Goal: Task Accomplishment & Management: Manage account settings

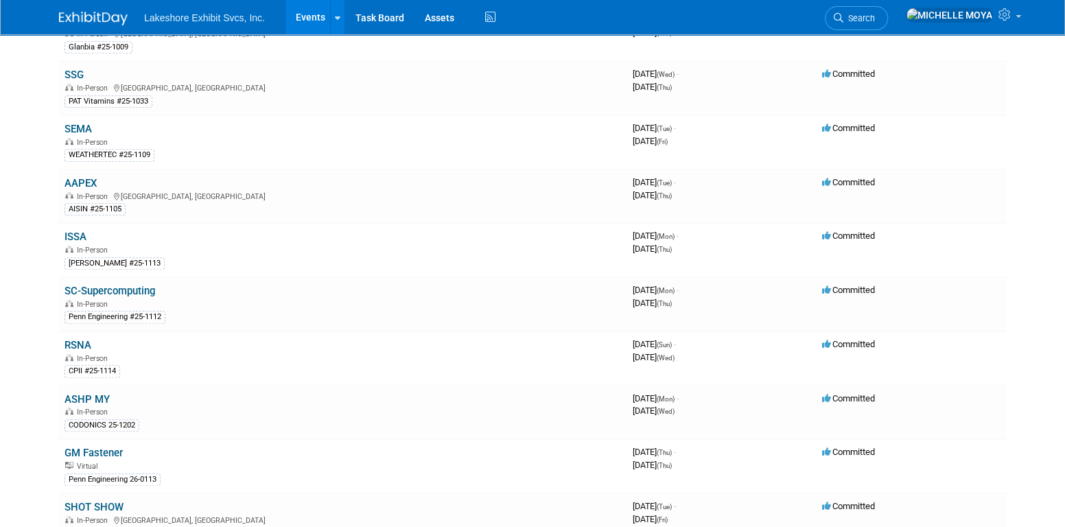
scroll to position [412, 0]
click at [76, 177] on link "AAPEX" at bounding box center [81, 183] width 32 height 12
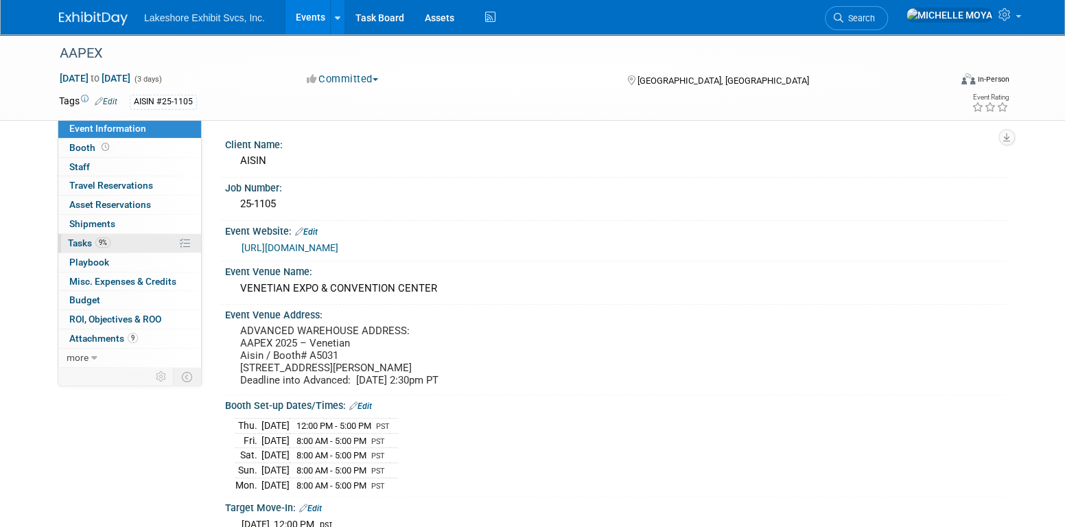
click at [138, 244] on link "9% Tasks 9%" at bounding box center [129, 243] width 143 height 19
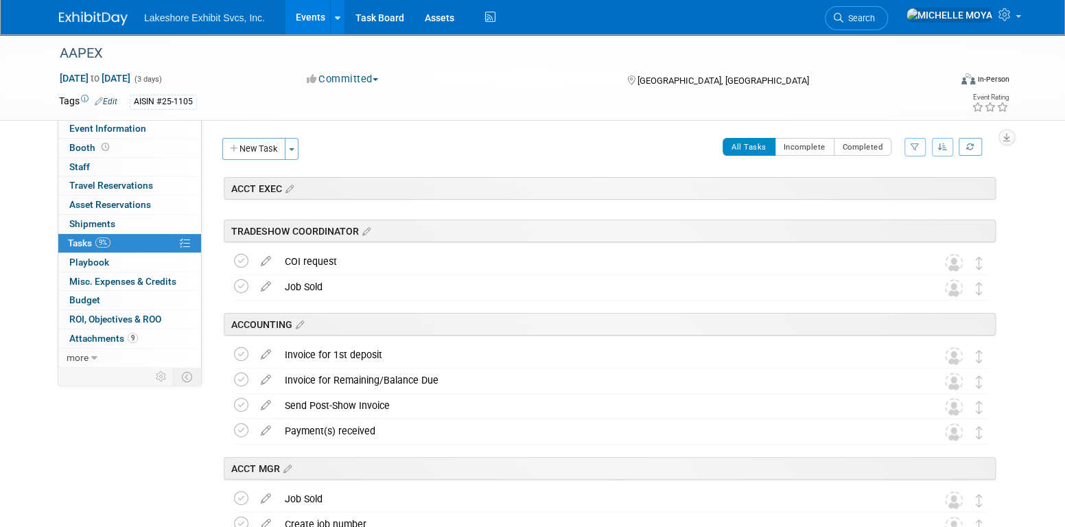
drag, startPoint x: 909, startPoint y: 144, endPoint x: 896, endPoint y: 170, distance: 28.6
click at [910, 144] on button "button" at bounding box center [915, 147] width 21 height 19
click at [883, 194] on select "-- Select Assignee -- All unassigned tasks Assigned to me Amanda Koss Dave Desa…" at bounding box center [858, 190] width 113 height 19
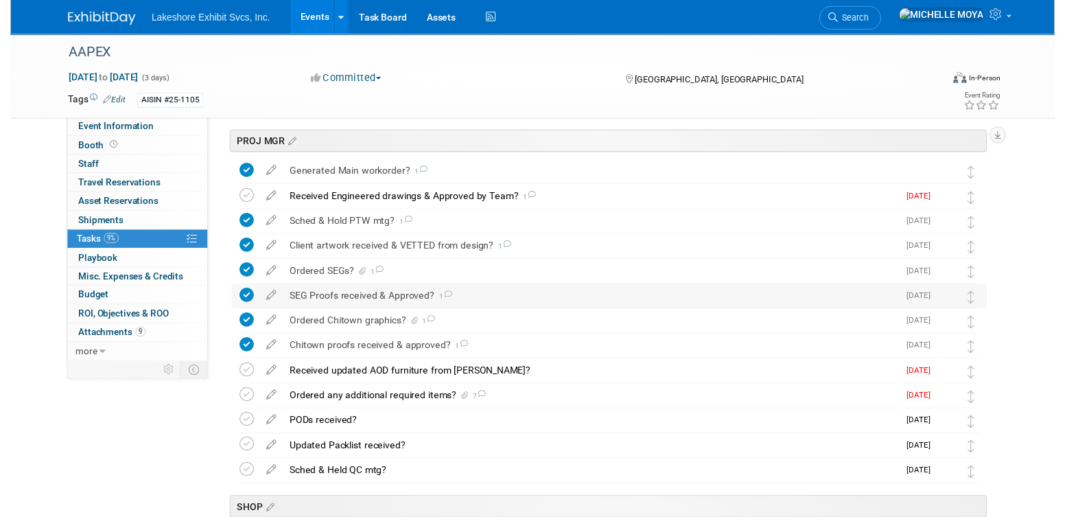
scroll to position [480, 0]
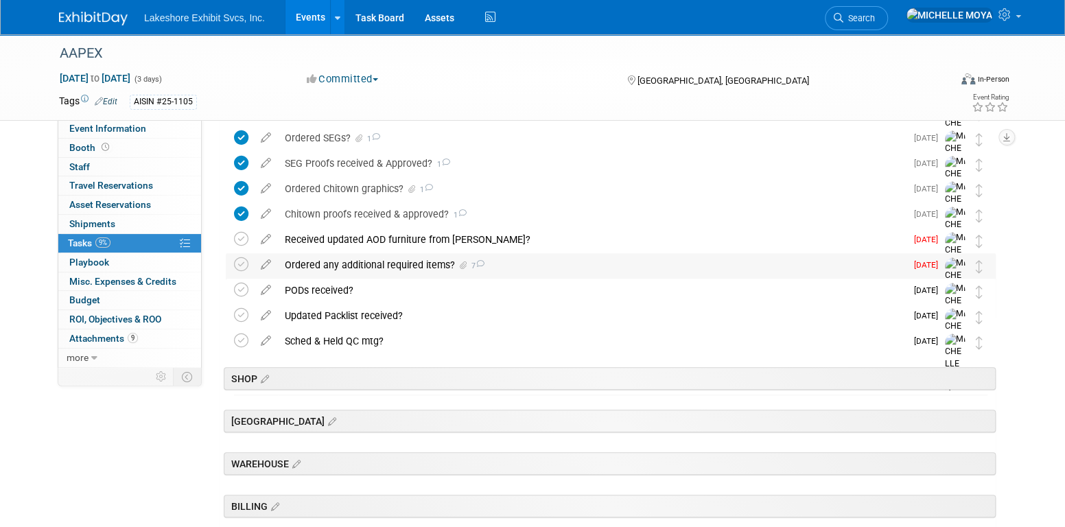
click at [430, 264] on div "Ordered any additional required items? 7" at bounding box center [592, 264] width 628 height 23
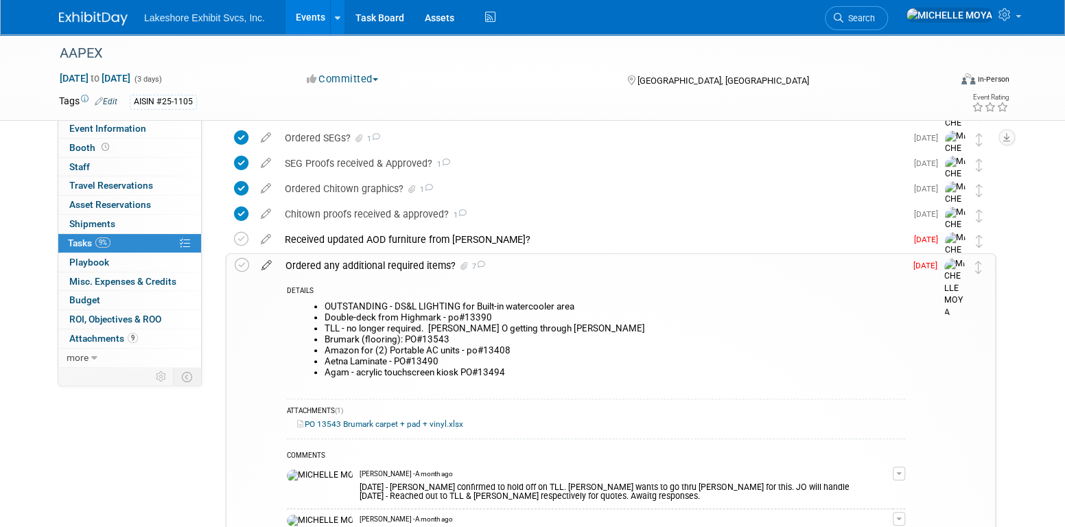
click at [262, 267] on icon at bounding box center [267, 262] width 24 height 17
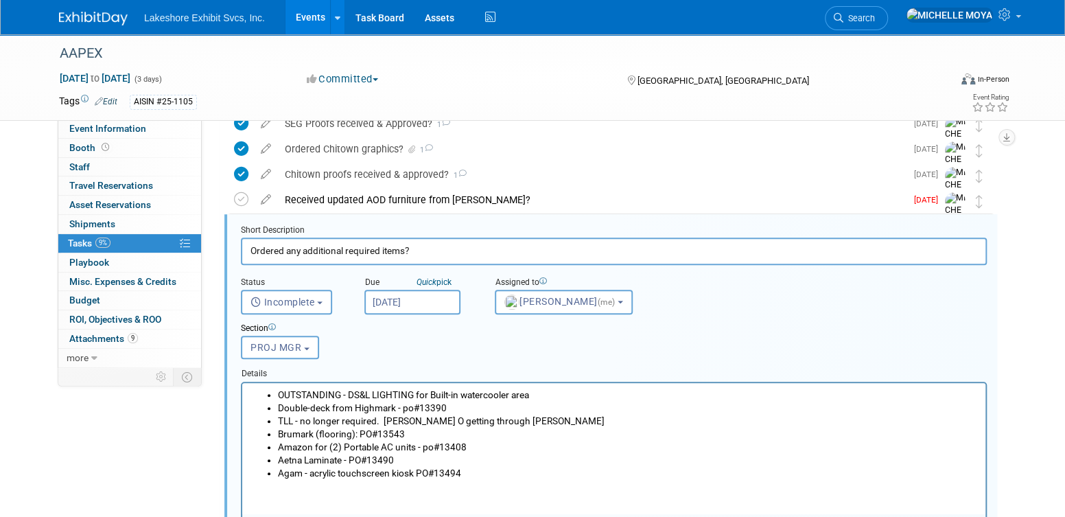
scroll to position [533, 0]
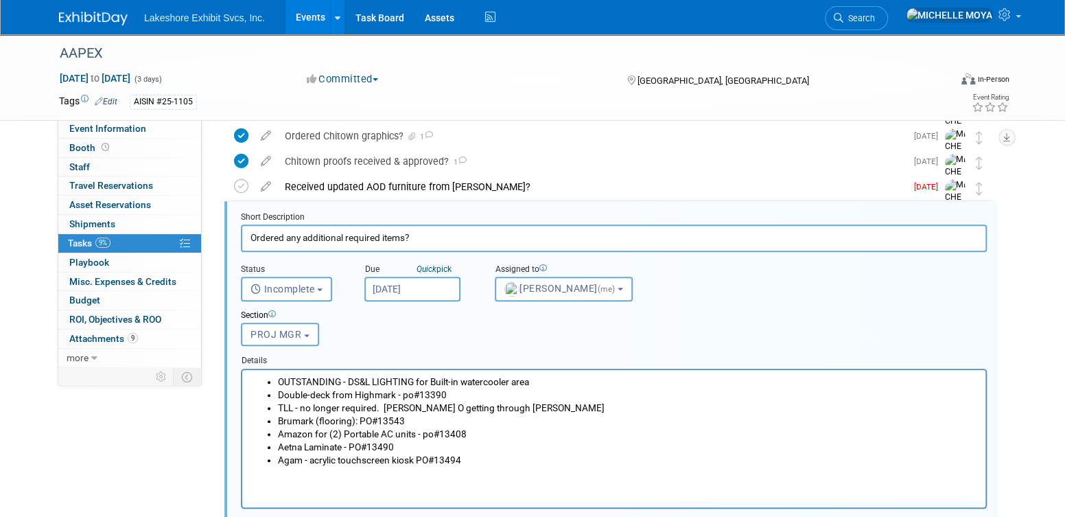
drag, startPoint x: 545, startPoint y: 380, endPoint x: 452, endPoint y: 379, distance: 93.4
click at [545, 379] on li "OUTSTANDING - DS&L LIGHTING for Built-in watercooler area" at bounding box center [628, 381] width 700 height 13
click at [416, 378] on li "OUTSTANDING - DS&L LIGHTING for Built-in watercooler area" at bounding box center [628, 381] width 700 height 13
click at [627, 430] on li "Amazon for (2) Portable AC units - po#13408" at bounding box center [628, 433] width 700 height 13
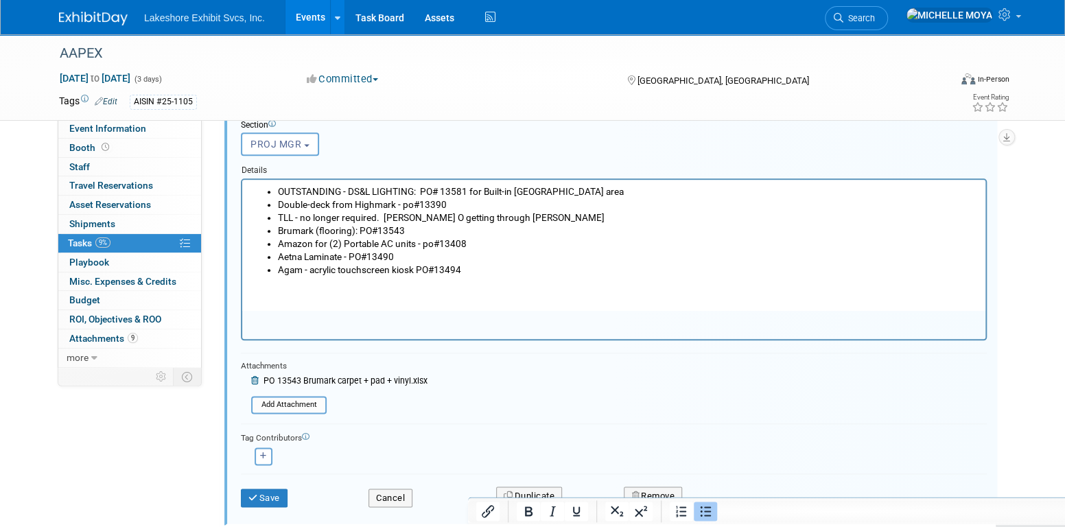
scroll to position [739, 0]
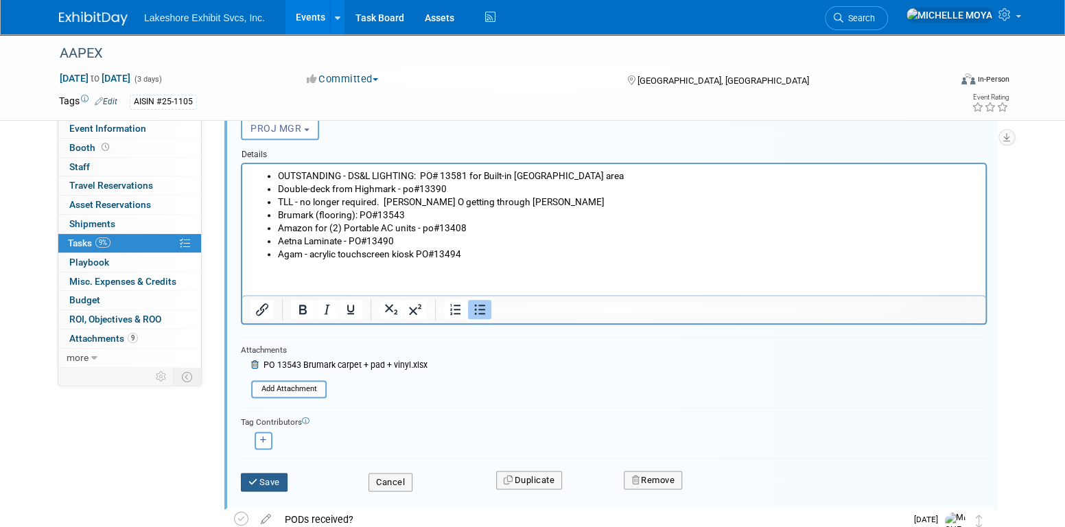
click at [270, 473] on button "Save" at bounding box center [264, 482] width 47 height 19
